Goal: Transaction & Acquisition: Obtain resource

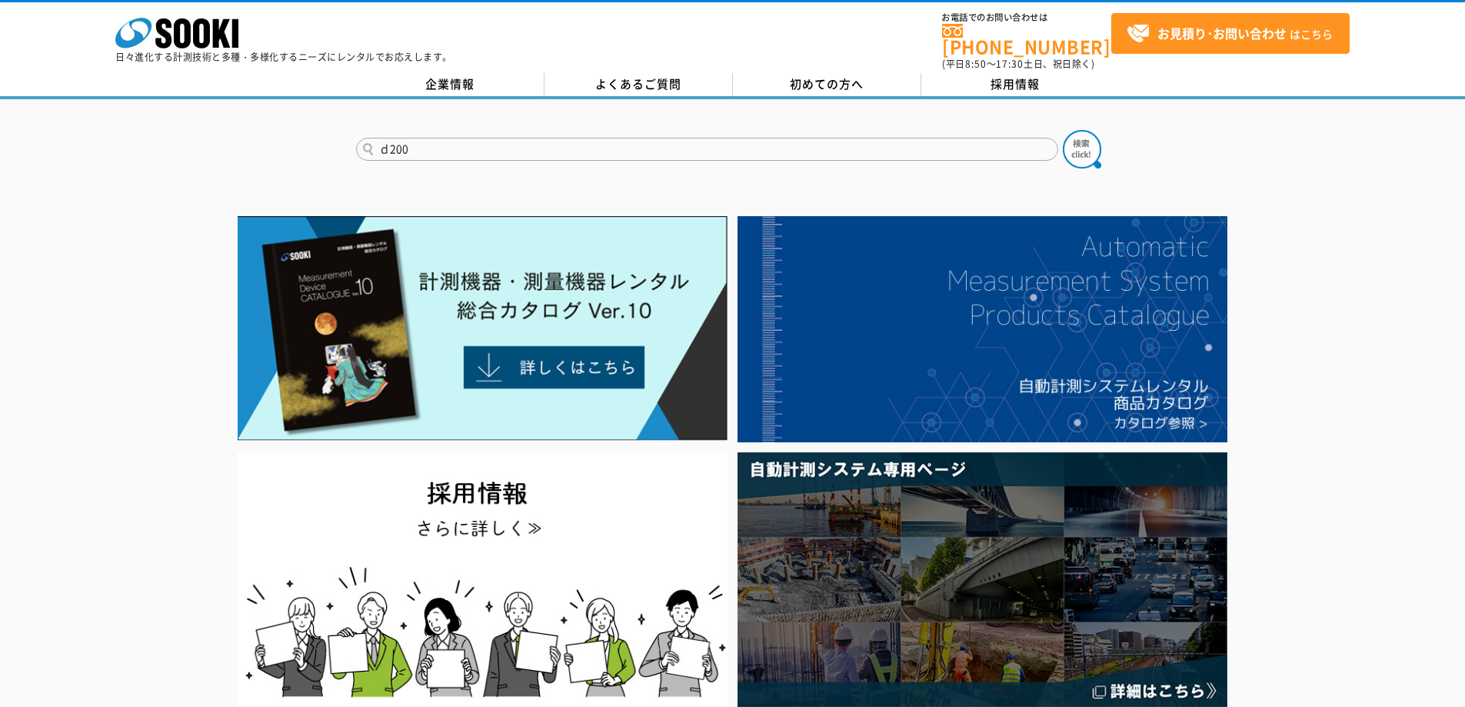
type input "ｄ200"
click at [1063, 130] on button at bounding box center [1082, 149] width 38 height 38
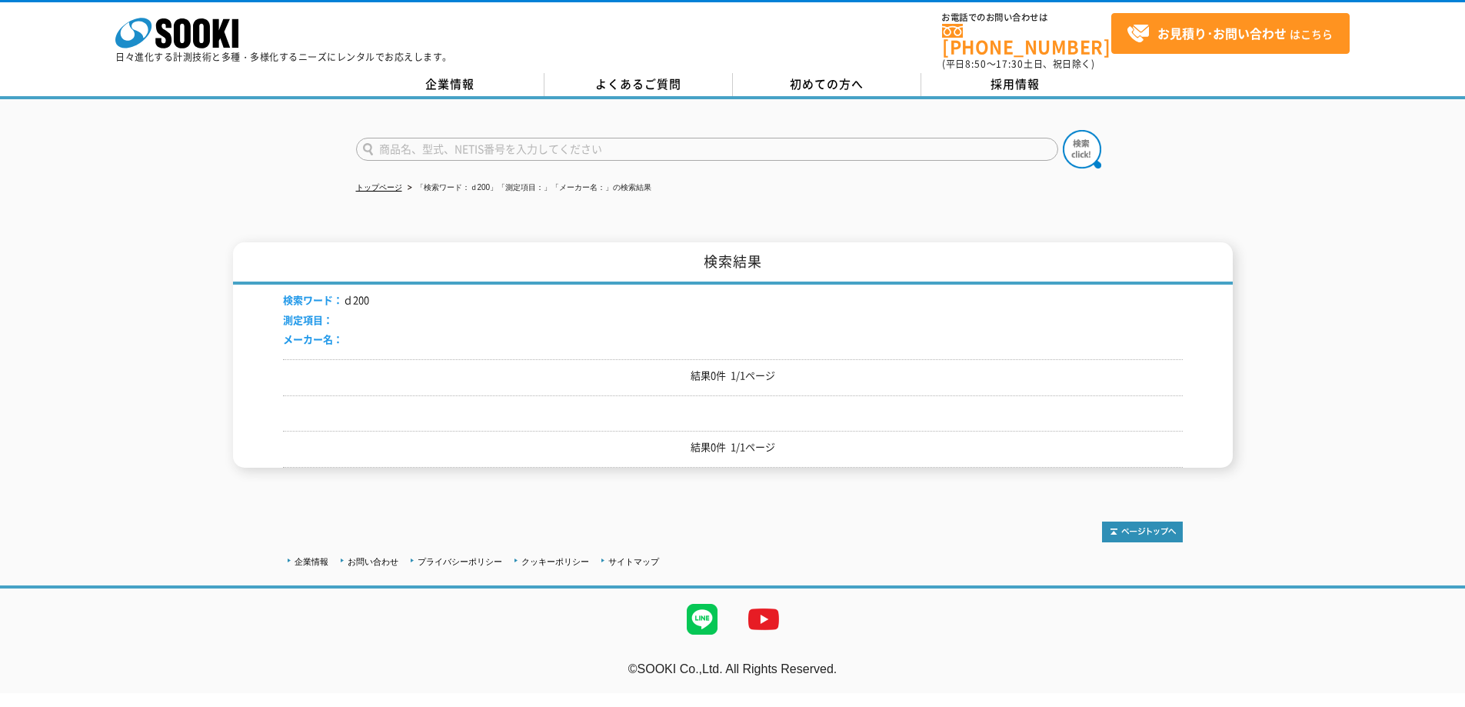
drag, startPoint x: 421, startPoint y: 144, endPoint x: 429, endPoint y: 147, distance: 8.3
click at [421, 143] on input "text" at bounding box center [707, 149] width 702 height 23
type input "ｄ"
type input "D200"
click at [1067, 135] on img at bounding box center [1082, 149] width 38 height 38
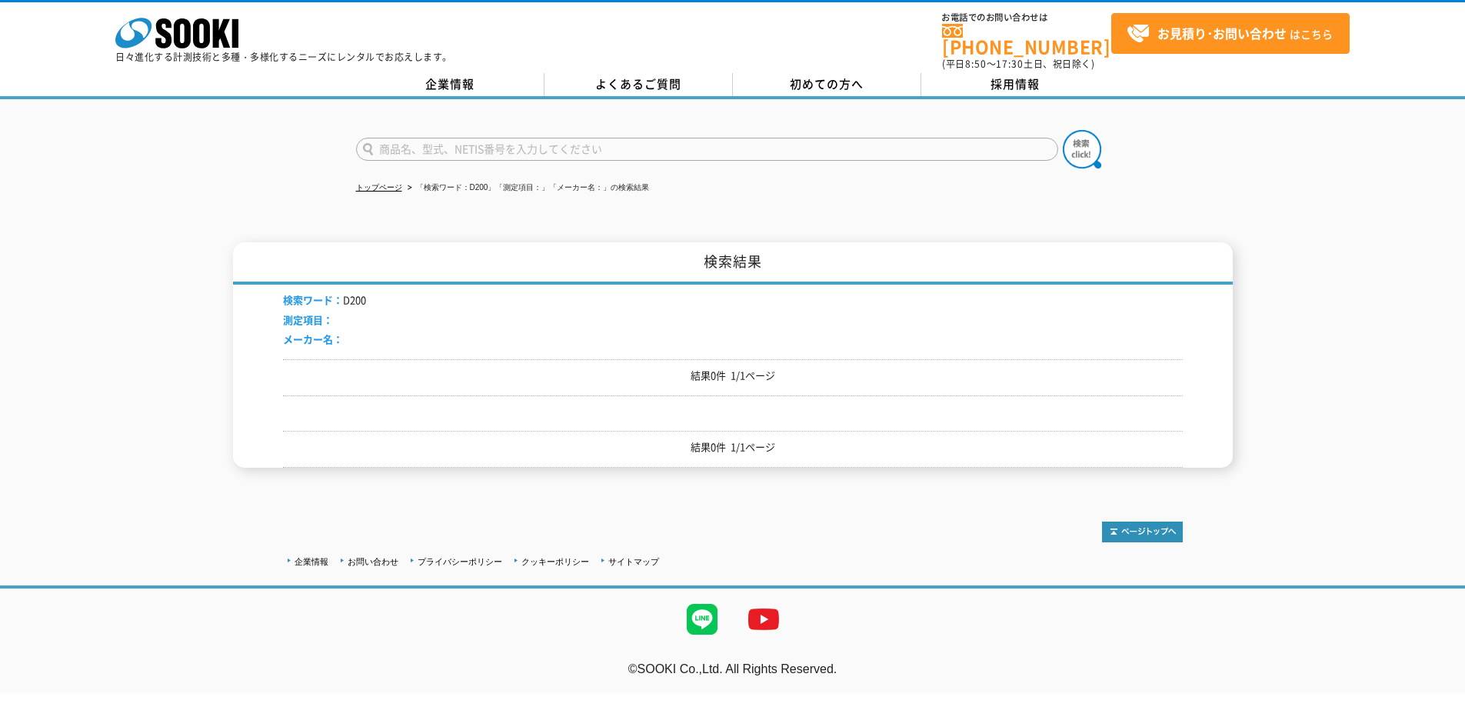
click at [512, 143] on input "text" at bounding box center [707, 149] width 702 height 23
type input "サムスチール"
click at [1063, 130] on button at bounding box center [1082, 149] width 38 height 38
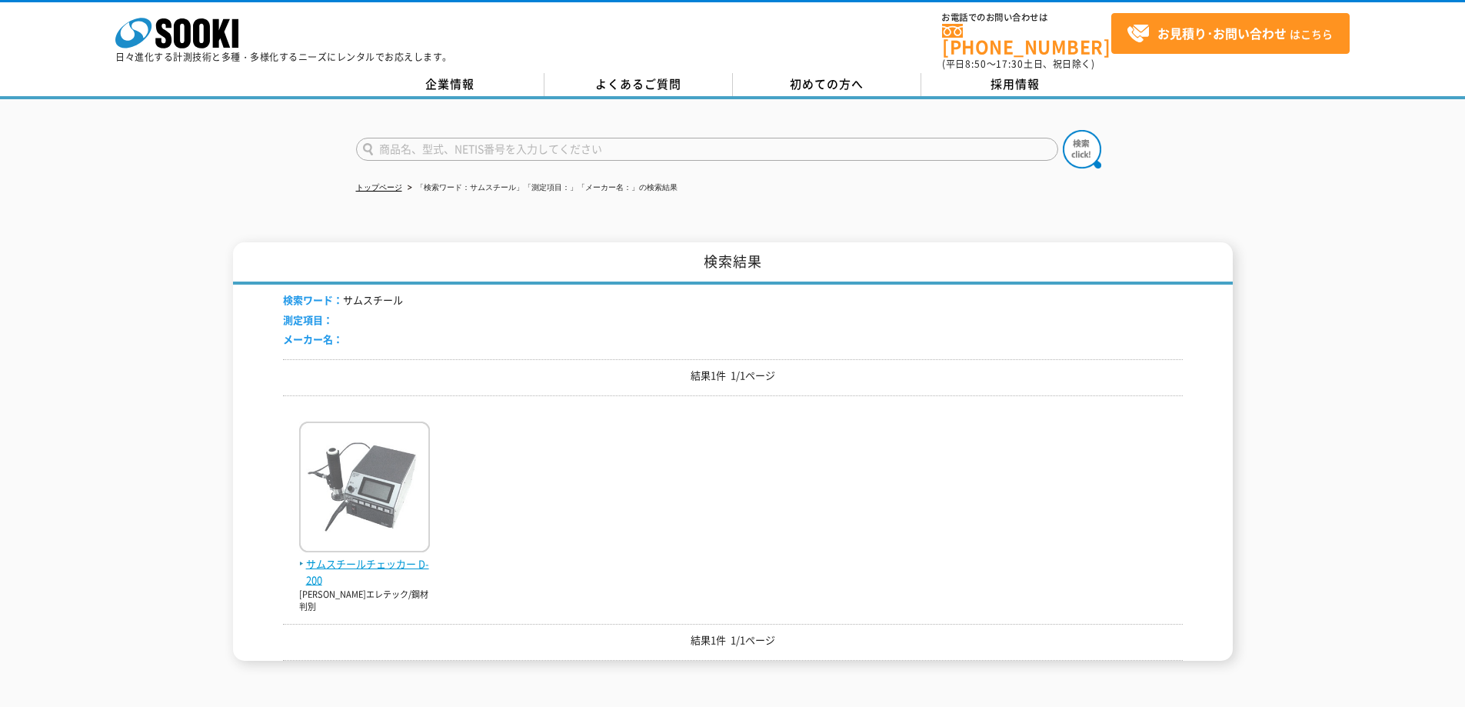
click at [349, 471] on img at bounding box center [364, 488] width 131 height 135
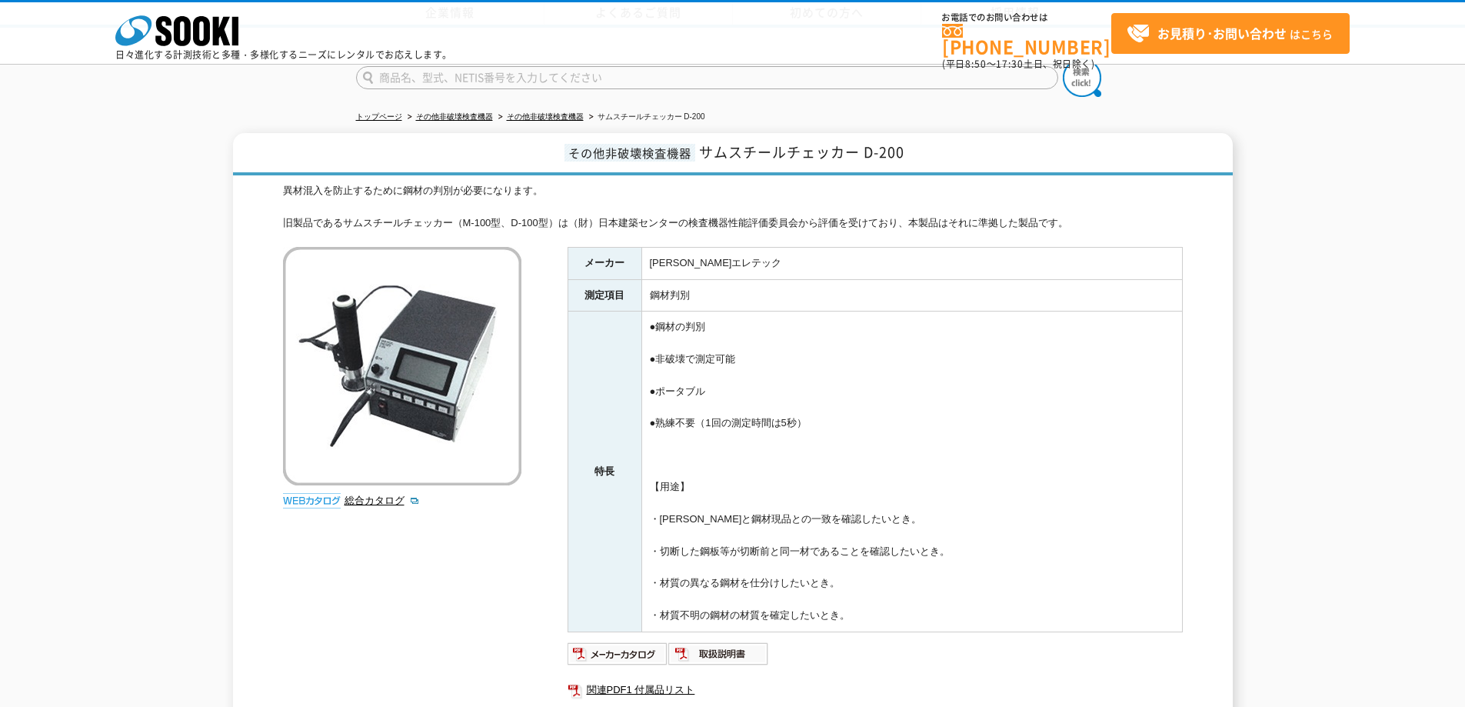
scroll to position [242, 0]
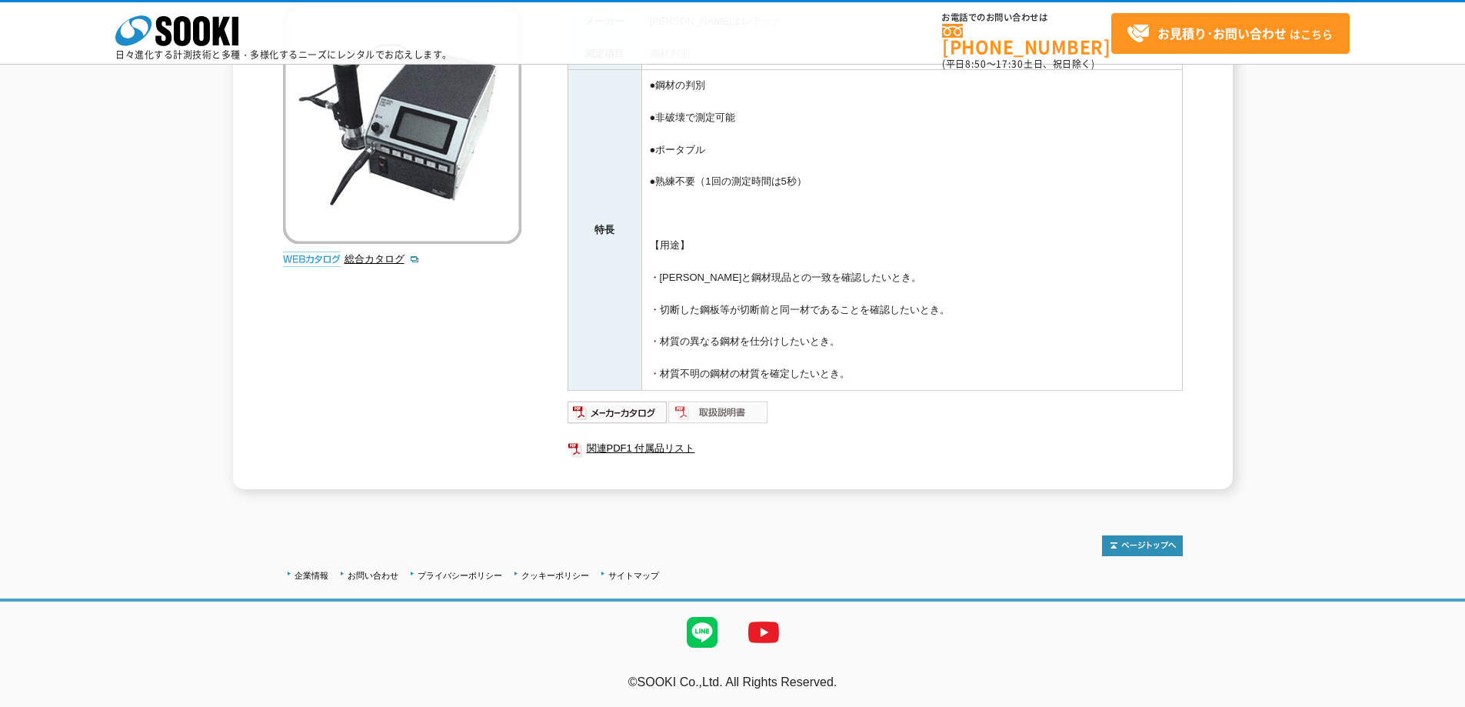
click at [680, 418] on img at bounding box center [718, 412] width 101 height 25
